Goal: Communication & Community: Answer question/provide support

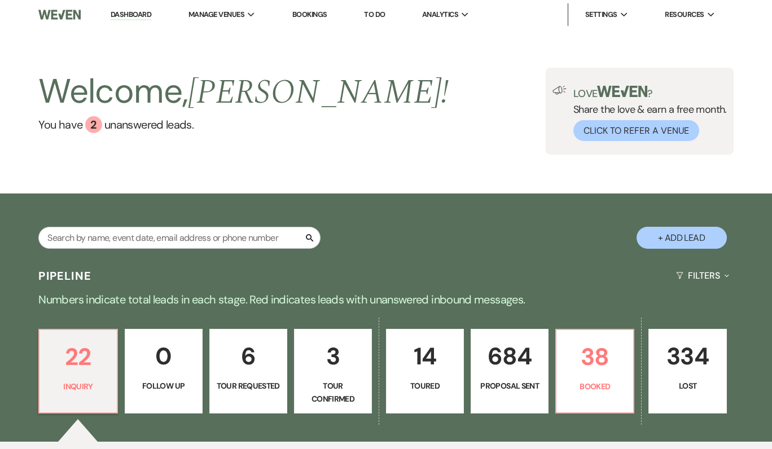
click at [462, 102] on div "Welcome, [PERSON_NAME] ! You have 2 unanswered lead s . Love ? Share the love &…" at bounding box center [386, 111] width 772 height 87
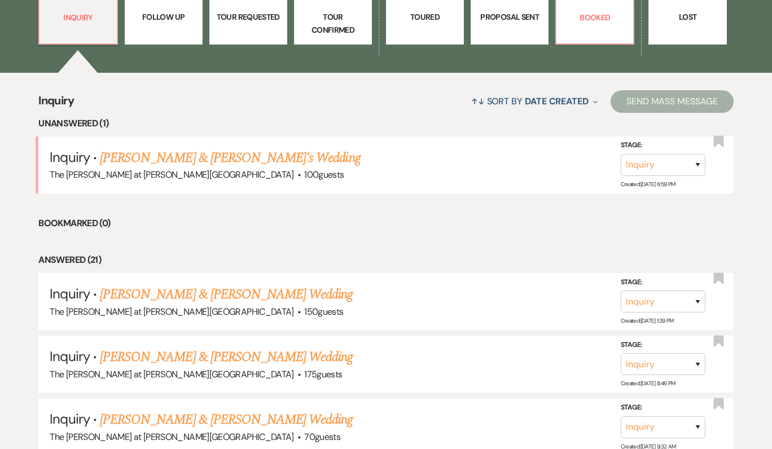
scroll to position [383, 0]
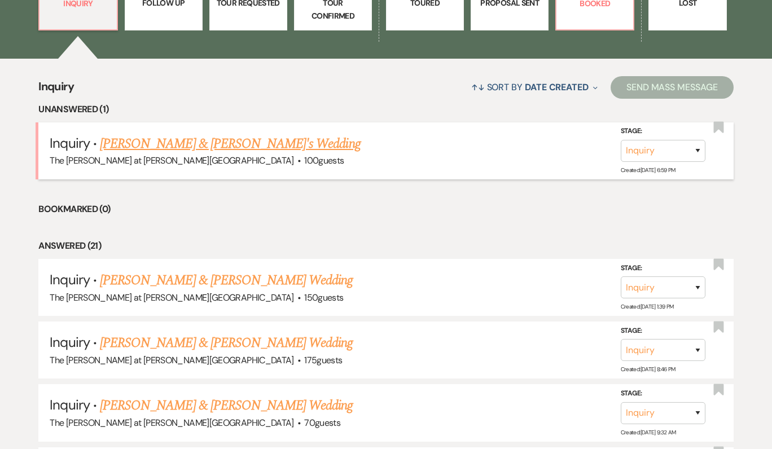
click at [304, 160] on span "100 guests" at bounding box center [324, 161] width 40 height 12
click at [214, 148] on link "[PERSON_NAME] & [PERSON_NAME]'s Wedding" at bounding box center [230, 144] width 261 height 20
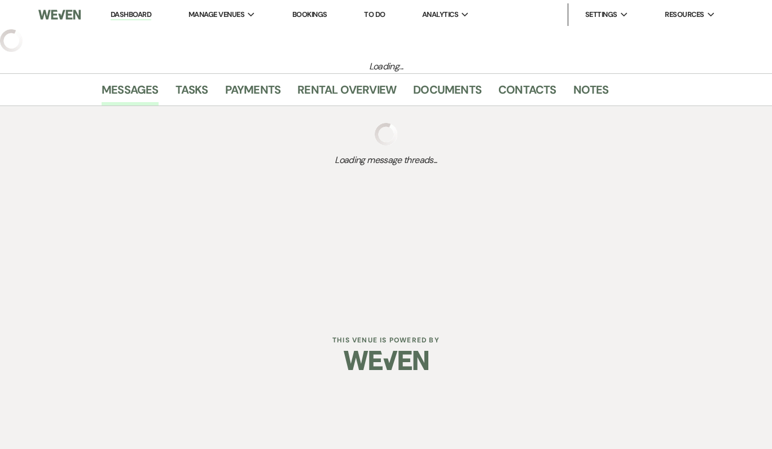
select select "17"
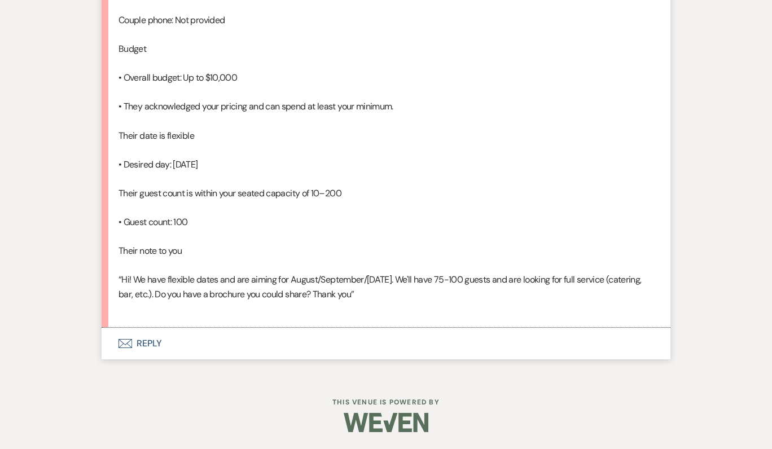
scroll to position [873, 0]
click at [151, 347] on button "Envelope Reply" at bounding box center [386, 344] width 569 height 32
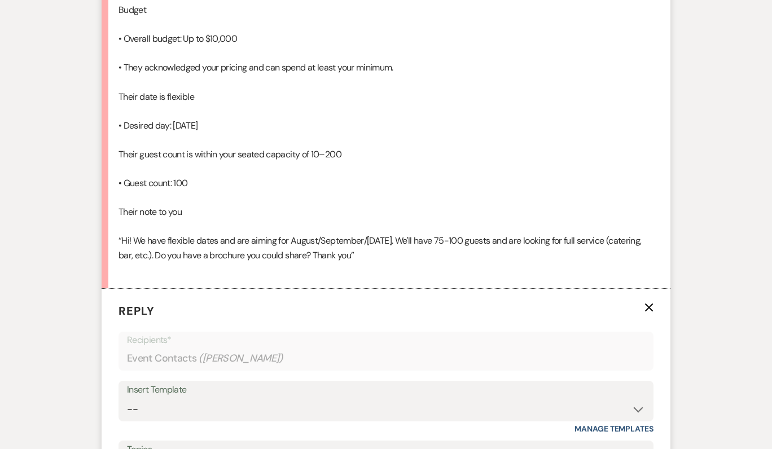
scroll to position [1092, 0]
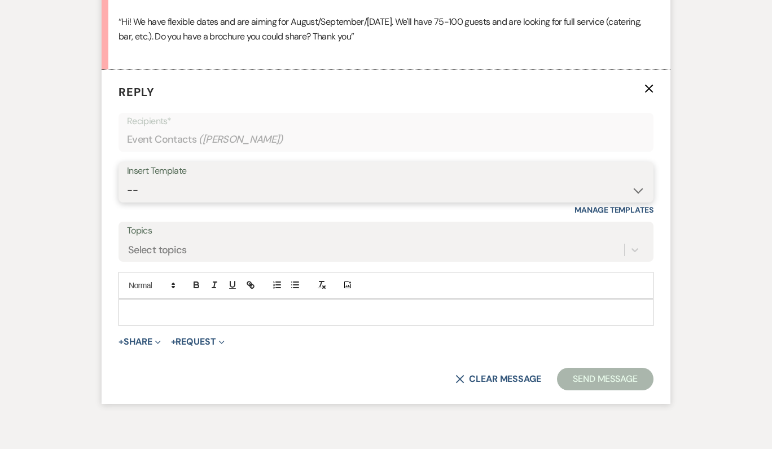
select select "4367"
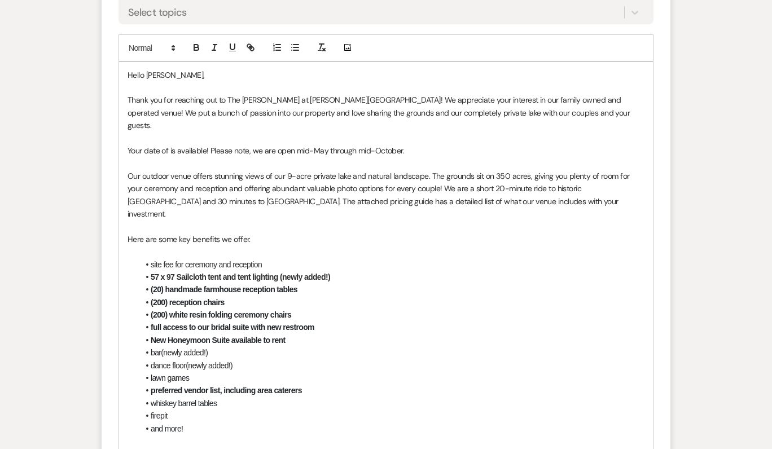
scroll to position [1334, 0]
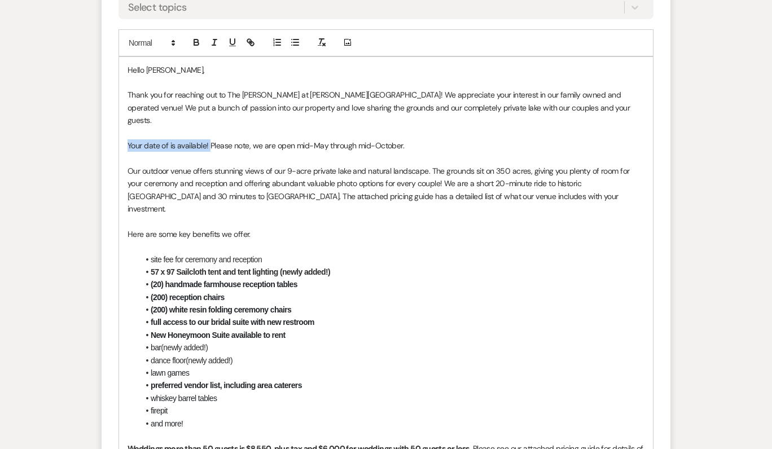
drag, startPoint x: 208, startPoint y: 176, endPoint x: 122, endPoint y: 177, distance: 85.8
click at [349, 227] on p at bounding box center [386, 221] width 517 height 12
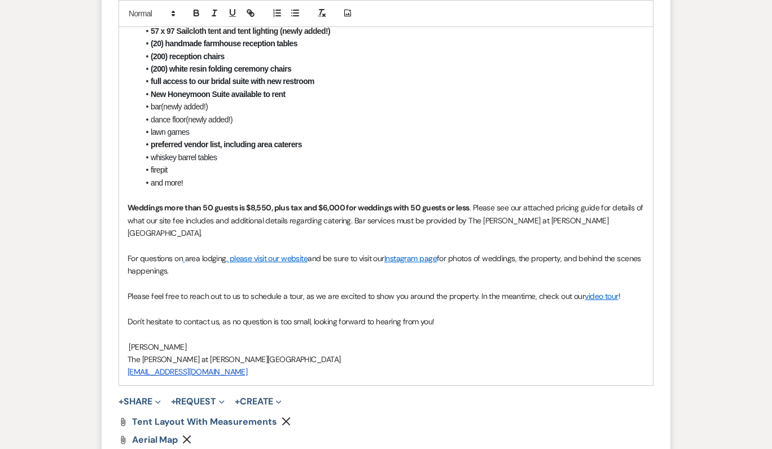
click at [541, 344] on p "[PERSON_NAME]" at bounding box center [386, 347] width 517 height 12
click at [492, 351] on p "[PERSON_NAME]" at bounding box center [386, 347] width 517 height 12
click at [536, 100] on li "﻿New Honeymoon Suite available to rent" at bounding box center [392, 94] width 506 height 12
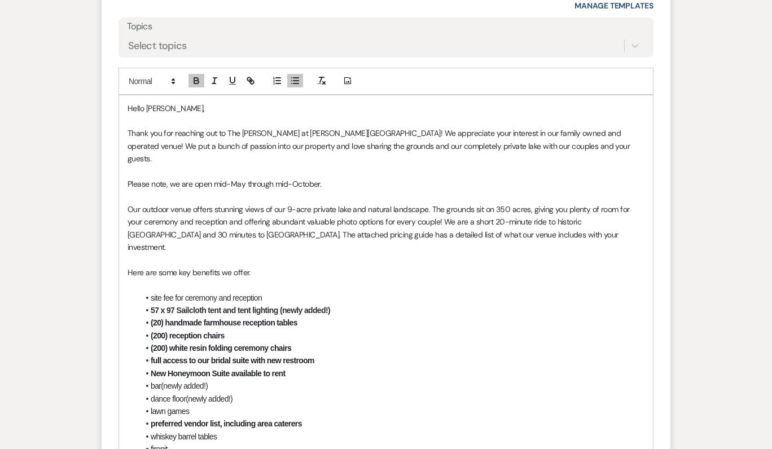
scroll to position [1296, 0]
click at [326, 190] on p "Please note, we are open mid-May through mid-October." at bounding box center [386, 184] width 517 height 12
click at [391, 291] on p at bounding box center [386, 285] width 517 height 12
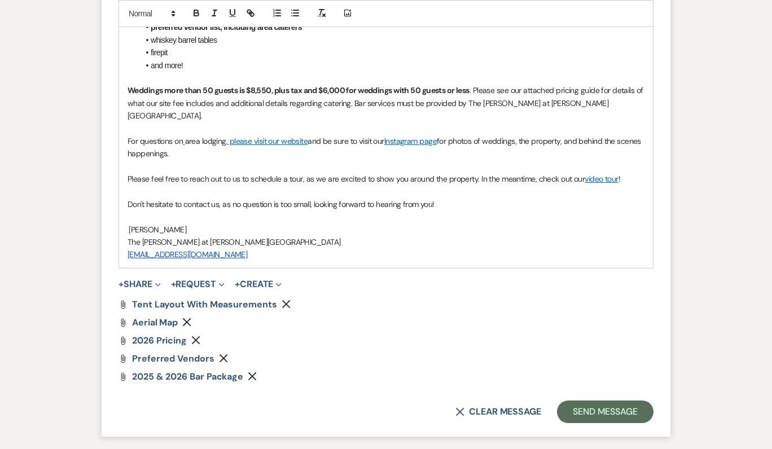
scroll to position [1703, 0]
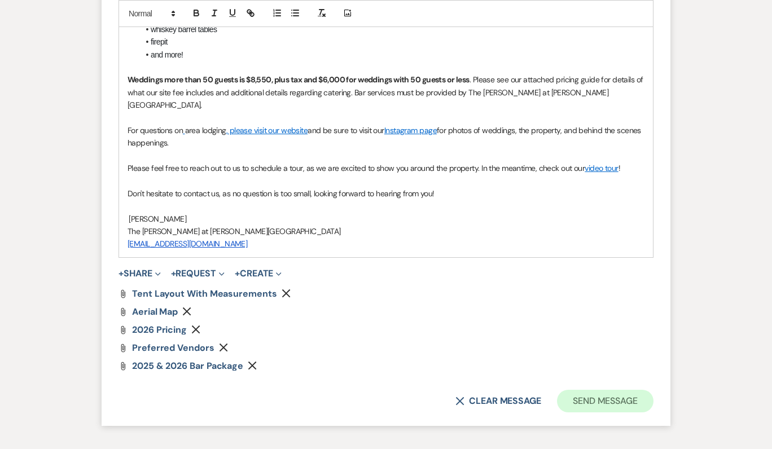
click at [592, 401] on button "Send Message" at bounding box center [605, 401] width 97 height 23
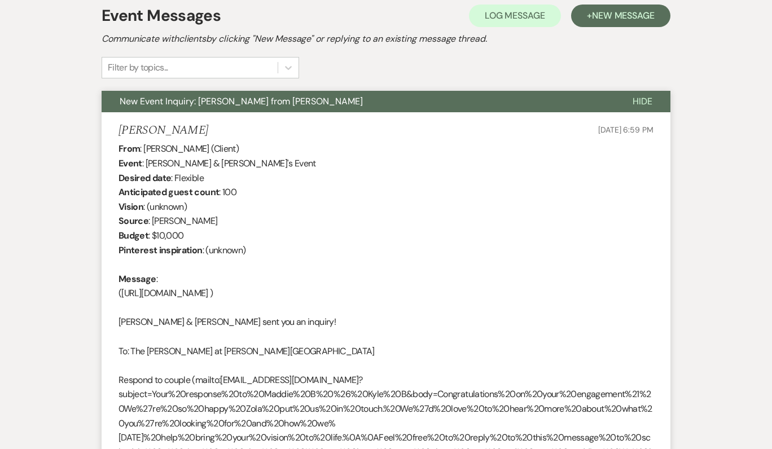
scroll to position [0, 0]
